Goal: Book appointment/travel/reservation

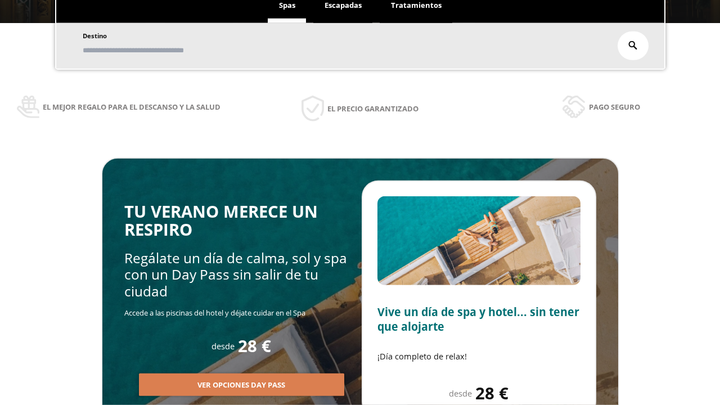
scroll to position [191, 0]
click at [343, 6] on span "Escapadas" at bounding box center [343, 5] width 37 height 10
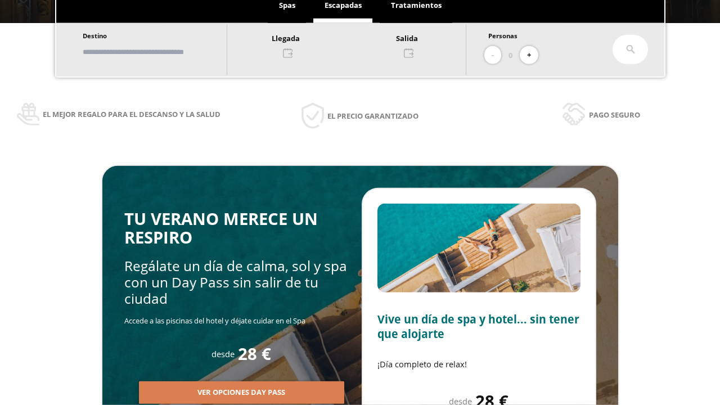
click at [159, 52] on input "text" at bounding box center [149, 52] width 140 height 20
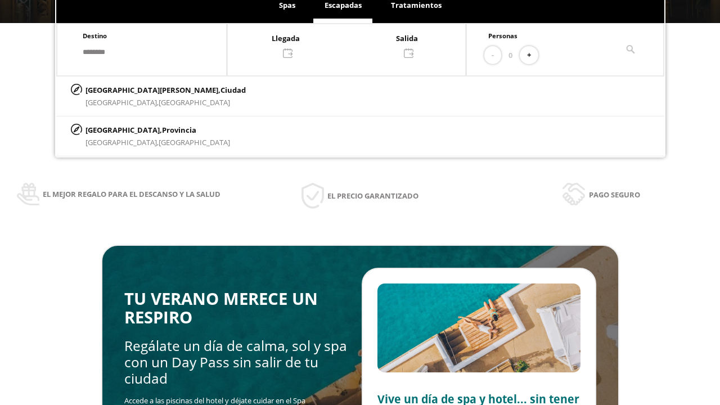
click at [358, 44] on div at bounding box center [346, 45] width 239 height 27
click at [289, 178] on div "19" at bounding box center [279, 168] width 20 height 20
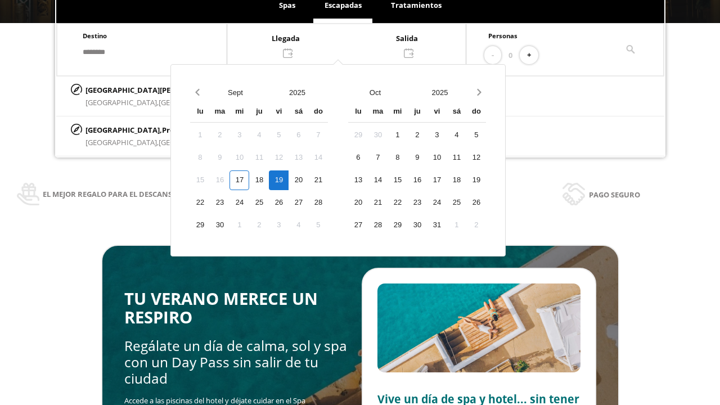
scroll to position [169, 0]
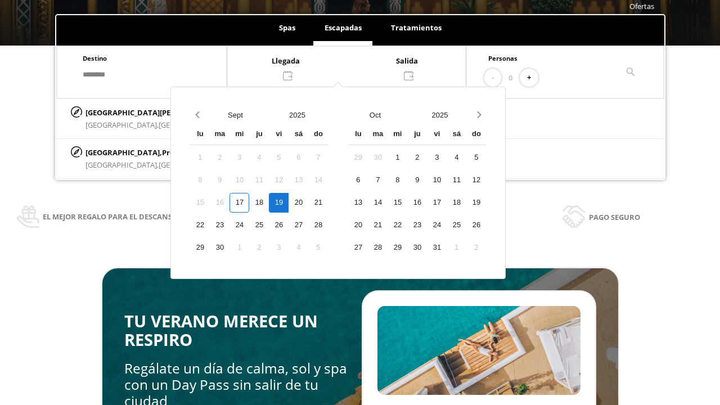
click at [308, 203] on div "20" at bounding box center [299, 203] width 20 height 20
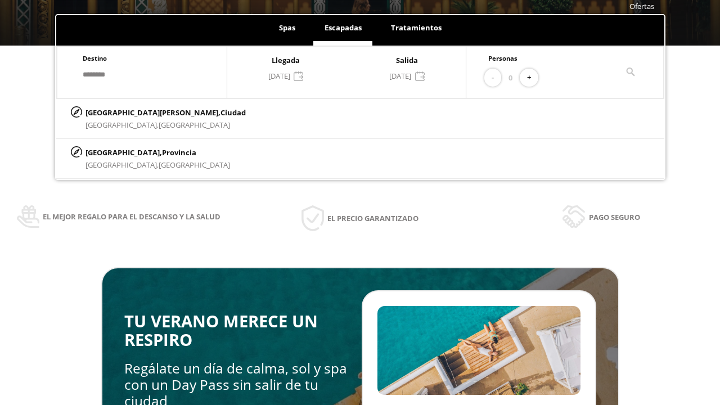
click at [533, 78] on button "+" at bounding box center [529, 78] width 19 height 19
click at [141, 112] on p "[GEOGRAPHIC_DATA][PERSON_NAME], [GEOGRAPHIC_DATA]" at bounding box center [166, 112] width 160 height 12
type input "**********"
